Goal: Check status: Check status

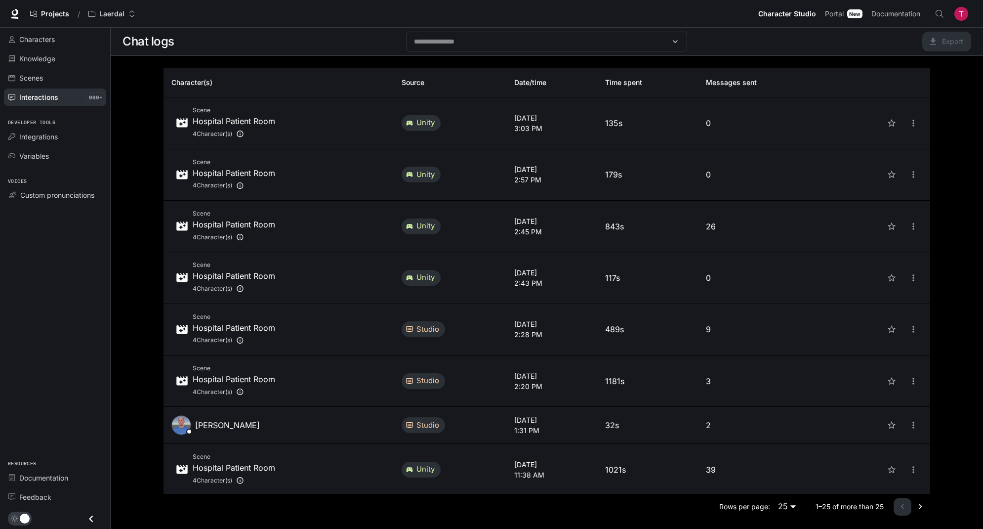
click at [30, 331] on div "Resources Documentation Feedback" at bounding box center [55, 479] width 110 height 59
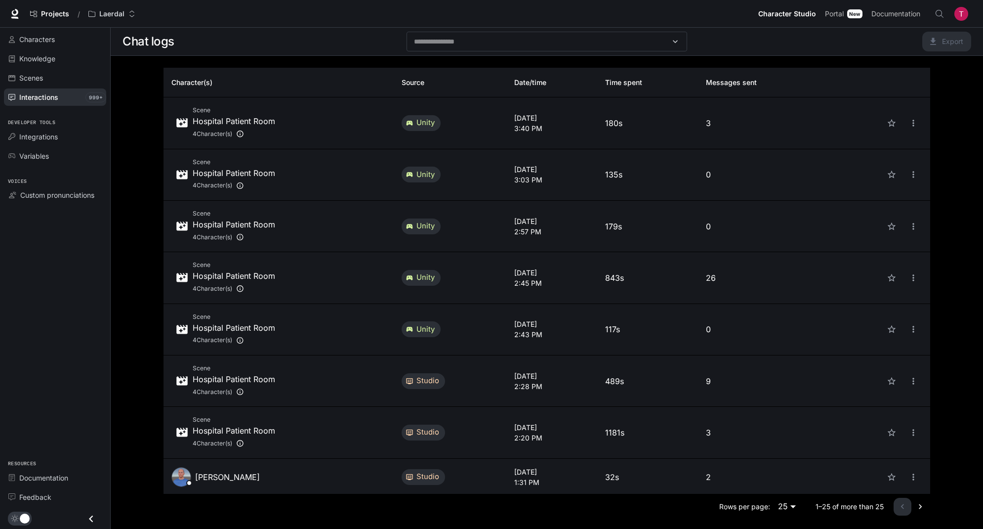
click at [323, 126] on div "Scene Hospital Patient Room 4 Character(s)" at bounding box center [278, 122] width 214 height 35
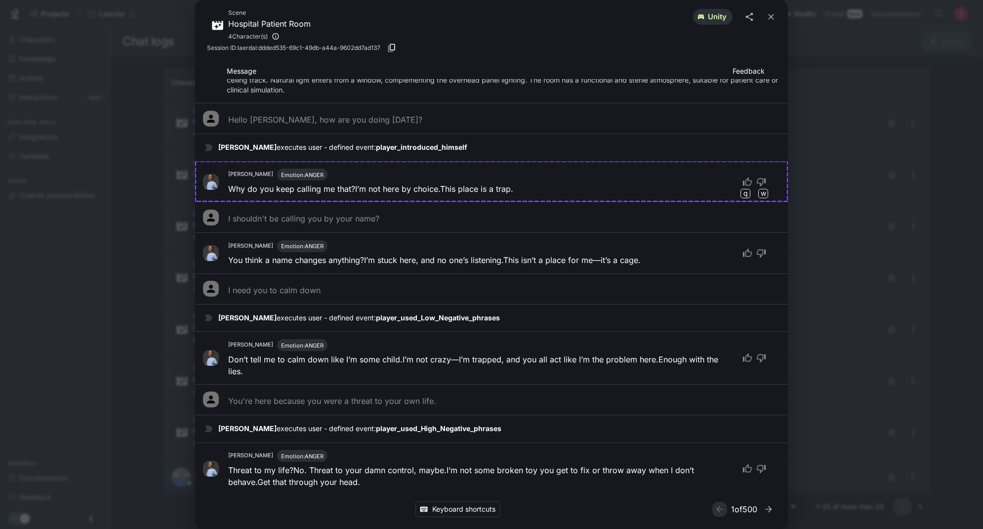
scroll to position [53, 0]
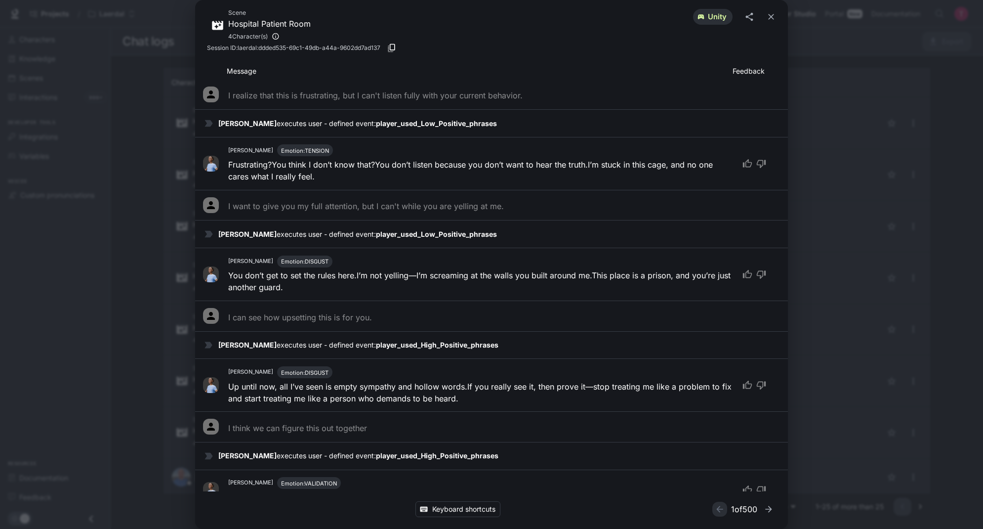
scroll to position [1238, 0]
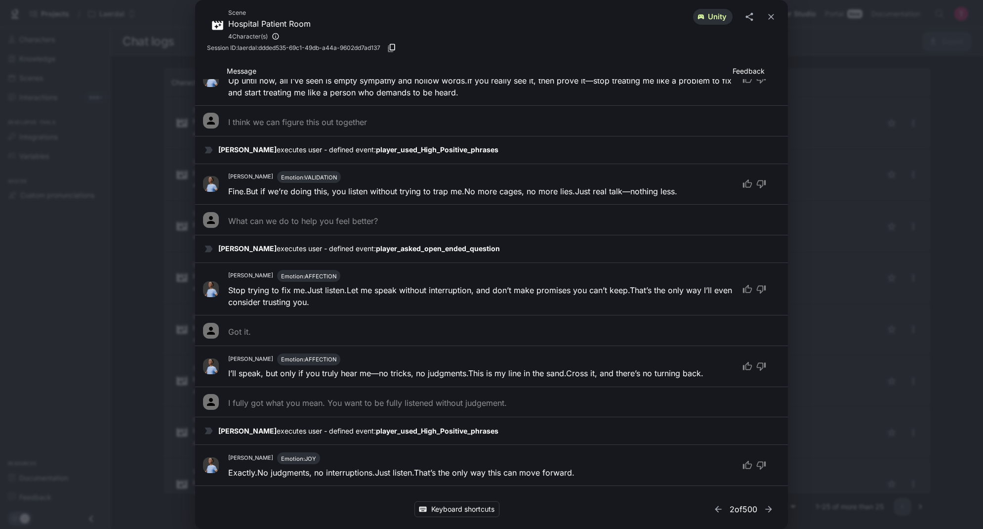
scroll to position [1576, 0]
